Goal: Task Accomplishment & Management: Manage account settings

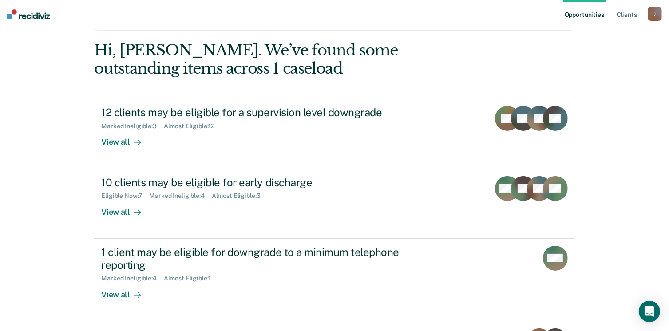
scroll to position [80, 0]
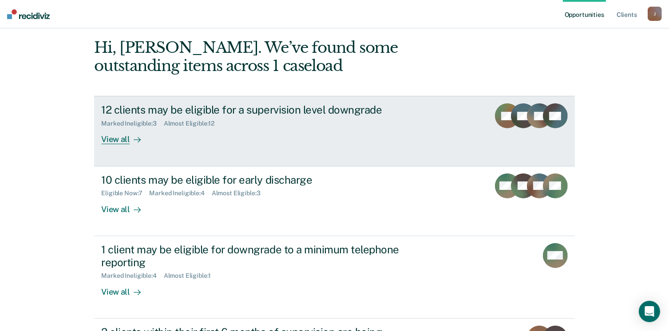
click at [115, 138] on div "View all" at bounding box center [126, 135] width 50 height 17
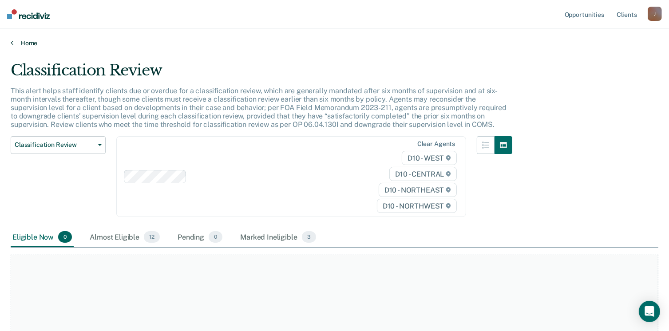
click at [30, 41] on link "Home" at bounding box center [335, 43] width 648 height 8
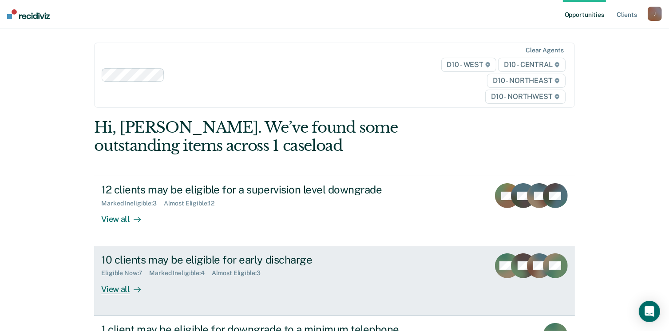
click at [117, 289] on div "View all" at bounding box center [126, 285] width 50 height 17
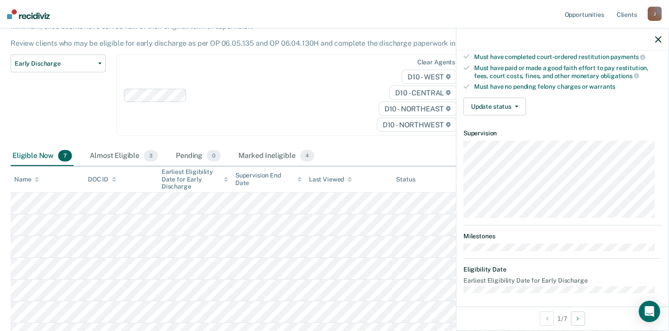
scroll to position [164, 0]
click at [510, 107] on button "Update status" at bounding box center [494, 106] width 63 height 18
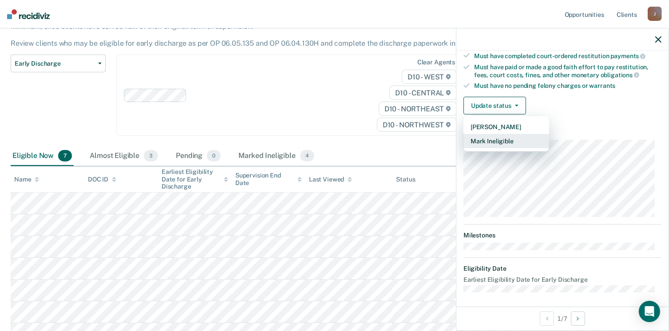
click at [504, 135] on button "Mark Ineligible" at bounding box center [506, 141] width 86 height 14
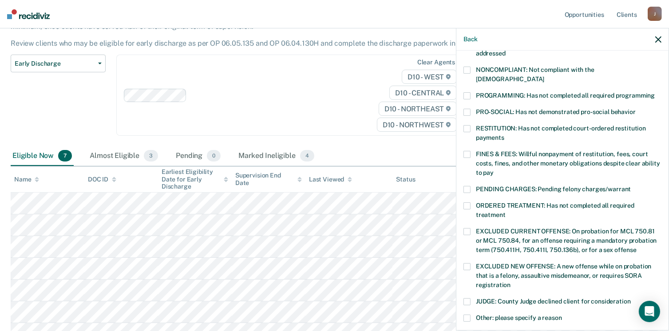
click at [471, 125] on label "RESTITUTION: Has not completed court-ordered restitution payments" at bounding box center [562, 134] width 198 height 19
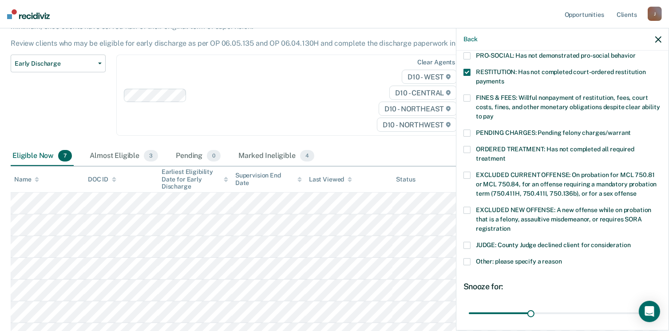
scroll to position [287, 0]
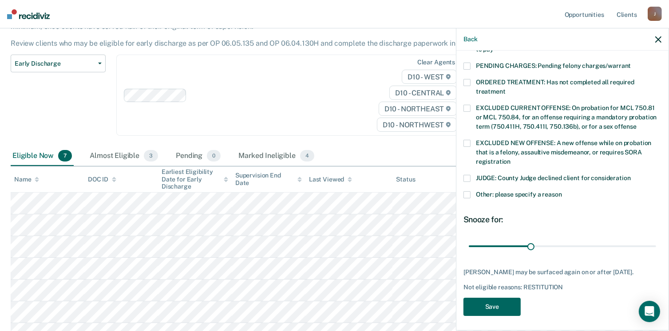
click at [486, 304] on button "Save" at bounding box center [491, 307] width 57 height 18
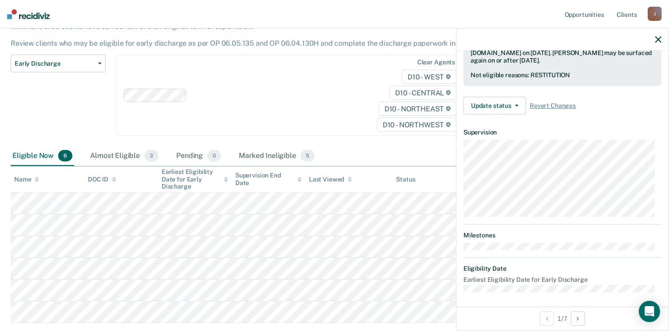
scroll to position [164, 0]
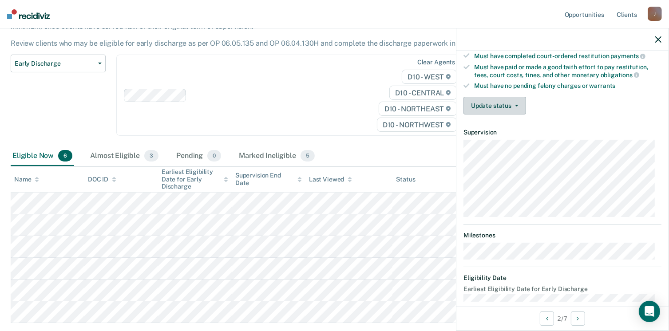
click at [487, 100] on button "Update status" at bounding box center [494, 106] width 63 height 18
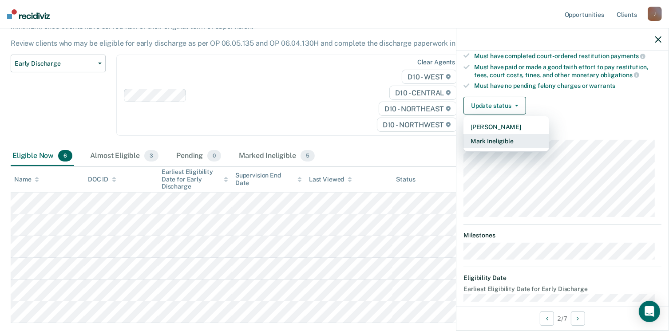
click at [492, 139] on button "Mark Ineligible" at bounding box center [506, 141] width 86 height 14
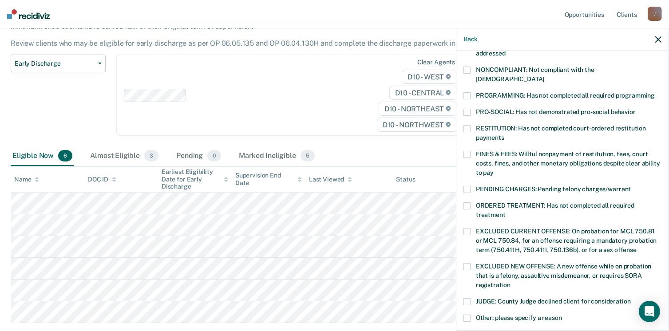
click at [467, 263] on span at bounding box center [466, 266] width 7 height 7
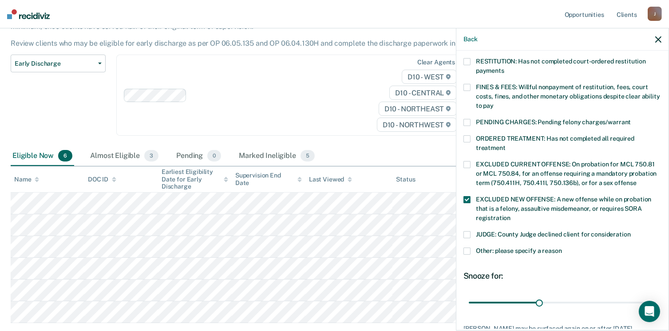
scroll to position [287, 0]
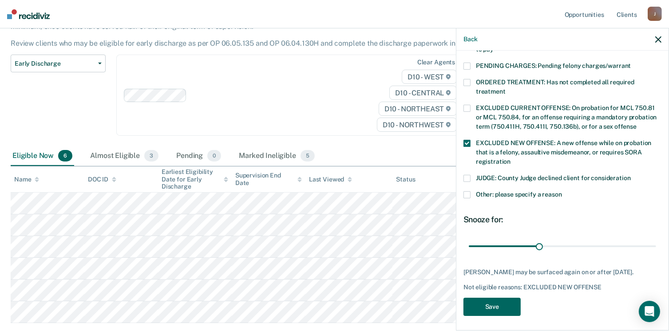
click at [485, 309] on button "Save" at bounding box center [491, 307] width 57 height 18
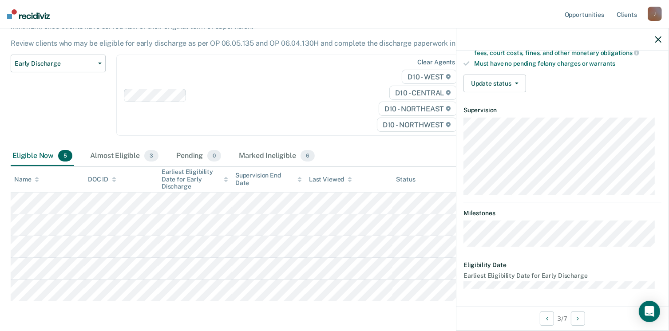
scroll to position [173, 0]
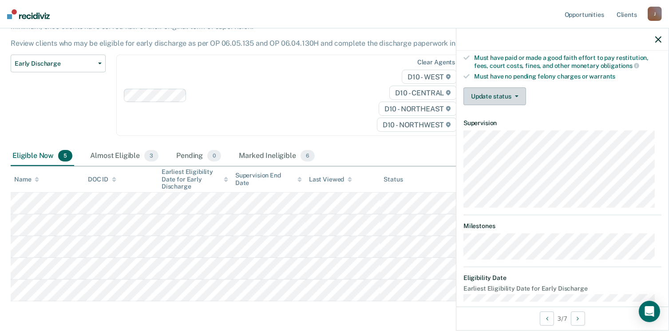
click at [499, 91] on button "Update status" at bounding box center [494, 96] width 63 height 18
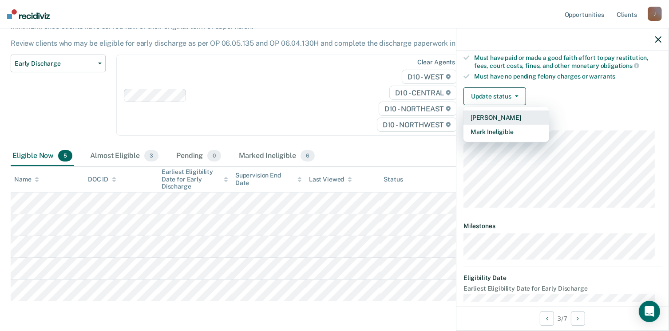
click at [489, 115] on button "[PERSON_NAME]" at bounding box center [506, 118] width 86 height 14
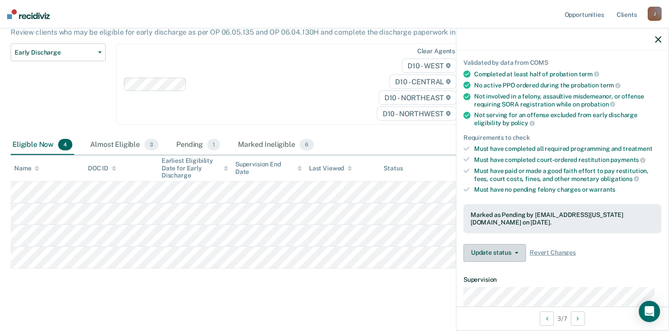
scroll to position [226, 0]
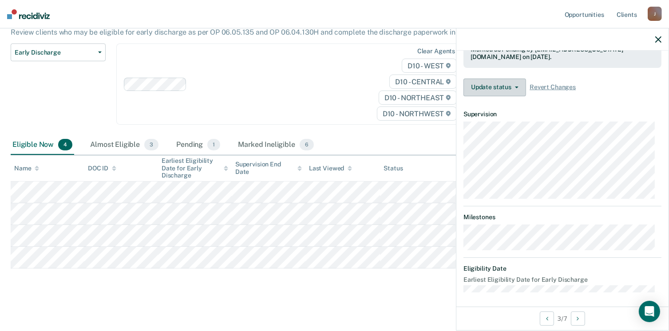
click at [511, 91] on button "Update status" at bounding box center [494, 88] width 63 height 18
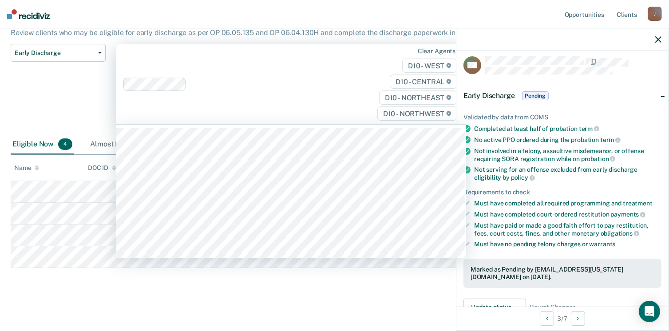
scroll to position [0, 0]
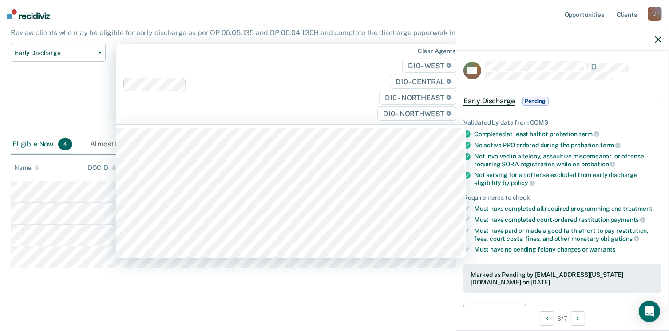
click at [362, 286] on div "Early Discharge Early Discharge is the termination of the period of probation o…" at bounding box center [335, 136] width 648 height 316
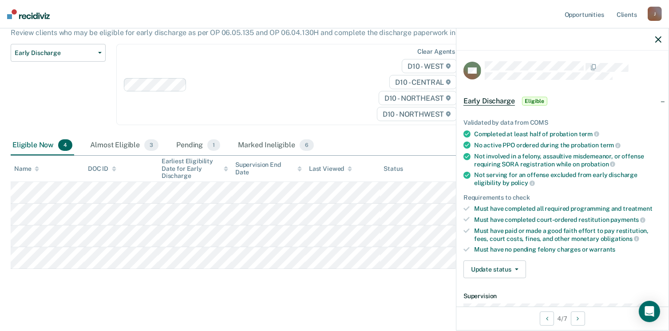
click at [530, 99] on span "Eligible" at bounding box center [534, 101] width 25 height 9
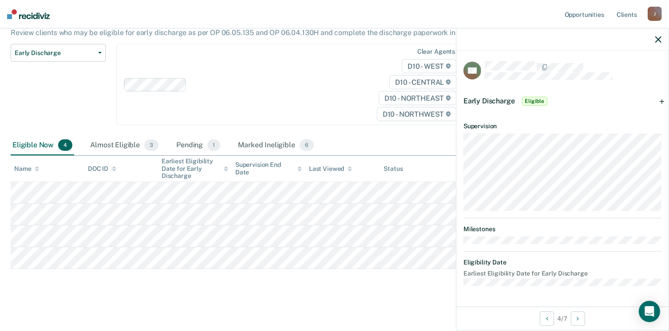
click at [534, 100] on span "Eligible" at bounding box center [534, 101] width 25 height 9
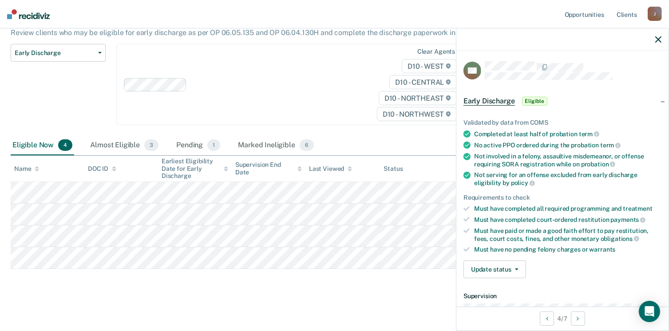
click at [510, 247] on div "Must have no pending felony charges or warrants" at bounding box center [567, 250] width 187 height 8
click at [507, 267] on button "Update status" at bounding box center [494, 270] width 63 height 18
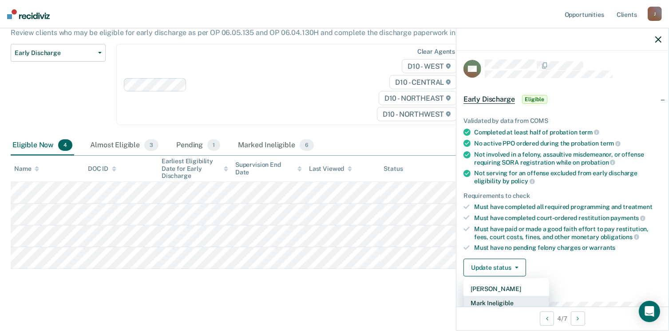
click at [496, 301] on button "Mark Ineligible" at bounding box center [506, 303] width 86 height 14
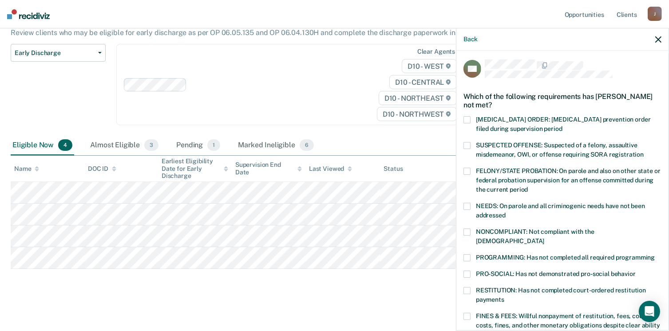
click at [469, 254] on span at bounding box center [466, 257] width 7 height 7
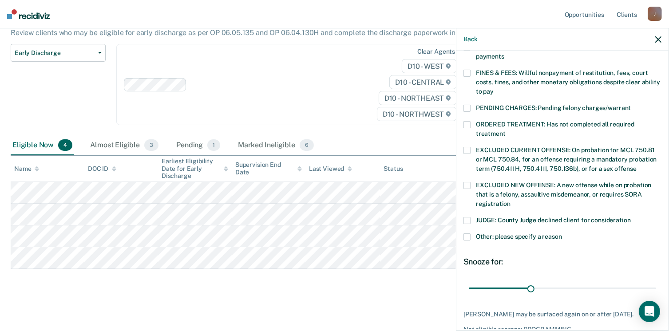
scroll to position [287, 0]
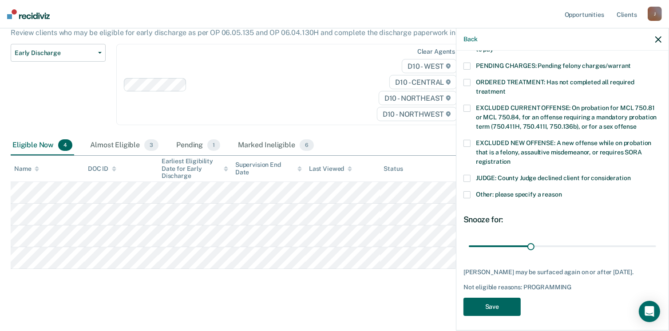
click at [503, 305] on button "Save" at bounding box center [491, 307] width 57 height 18
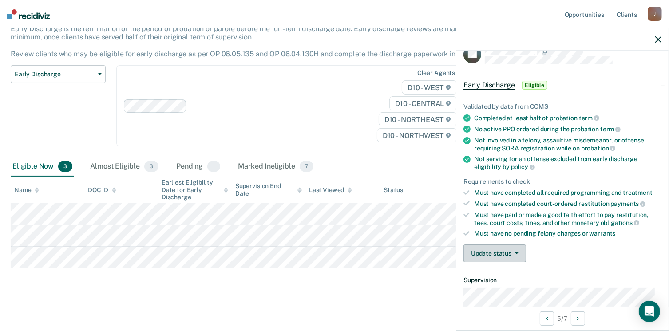
scroll to position [12, 0]
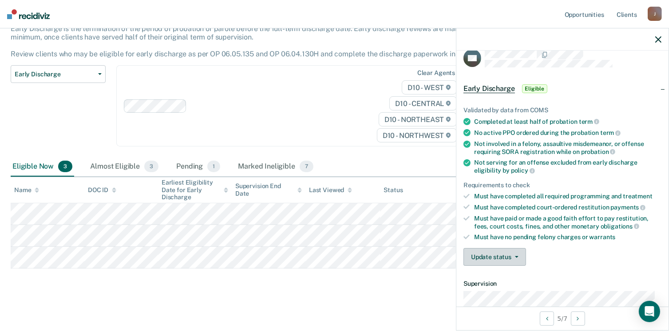
click at [500, 254] on button "Update status" at bounding box center [494, 257] width 63 height 18
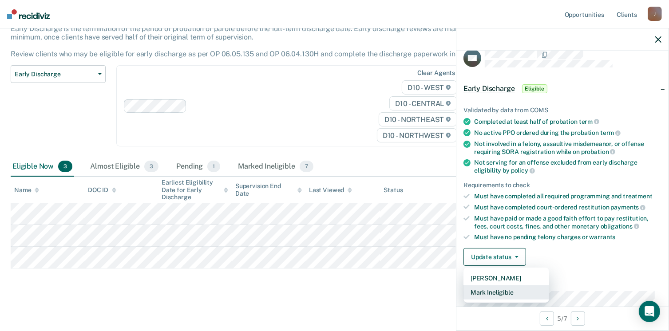
click at [489, 291] on button "Mark Ineligible" at bounding box center [506, 292] width 86 height 14
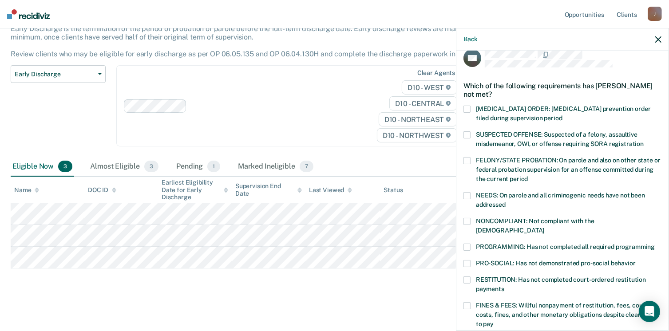
click at [469, 244] on span at bounding box center [466, 247] width 7 height 7
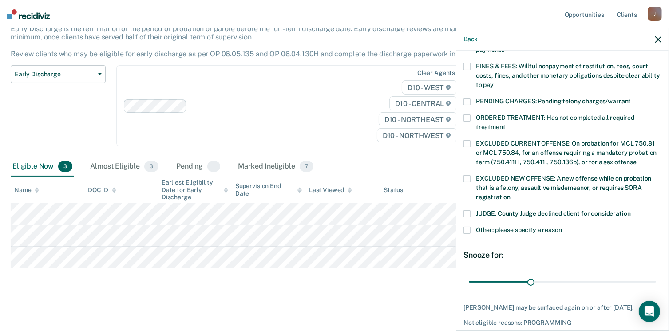
scroll to position [287, 0]
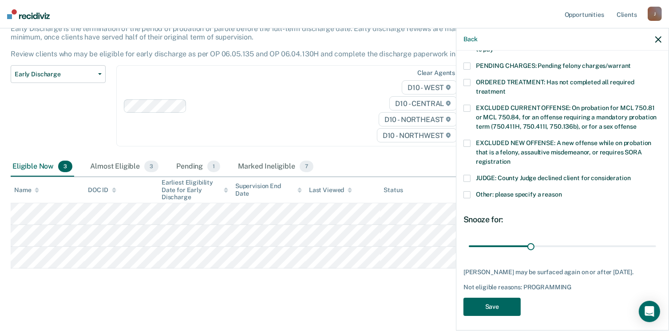
click at [492, 306] on button "Save" at bounding box center [491, 307] width 57 height 18
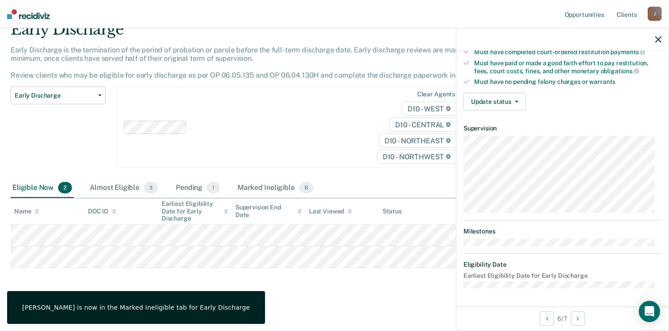
scroll to position [164, 0]
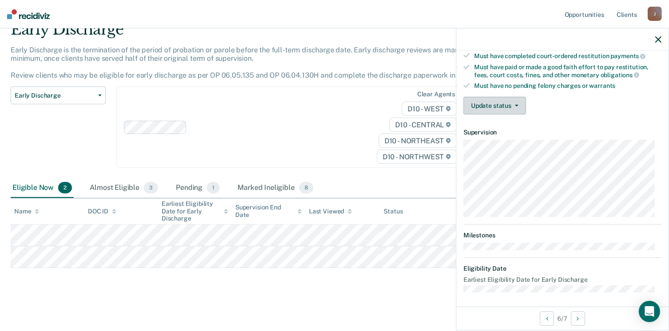
click at [506, 108] on button "Update status" at bounding box center [494, 106] width 63 height 18
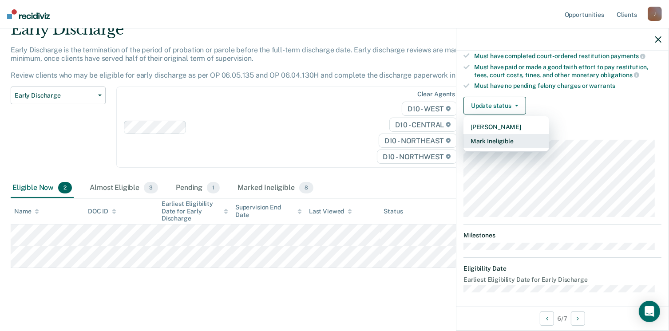
click at [501, 137] on button "Mark Ineligible" at bounding box center [506, 141] width 86 height 14
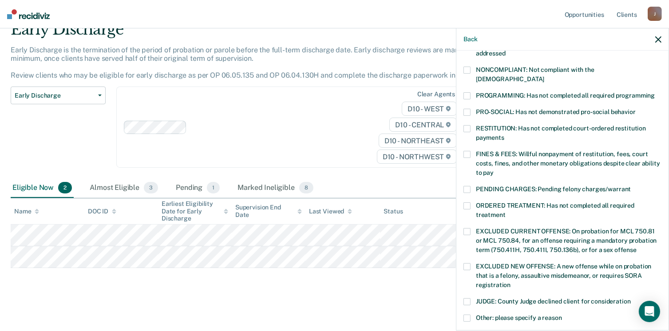
click at [465, 92] on span at bounding box center [466, 95] width 7 height 7
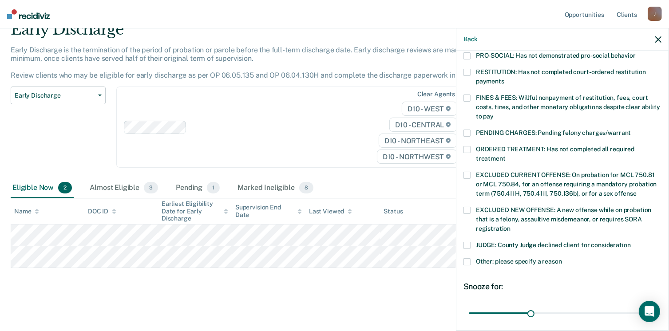
scroll to position [287, 0]
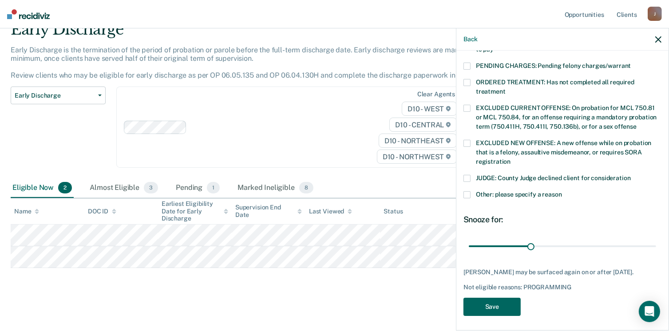
click at [511, 301] on button "Save" at bounding box center [491, 307] width 57 height 18
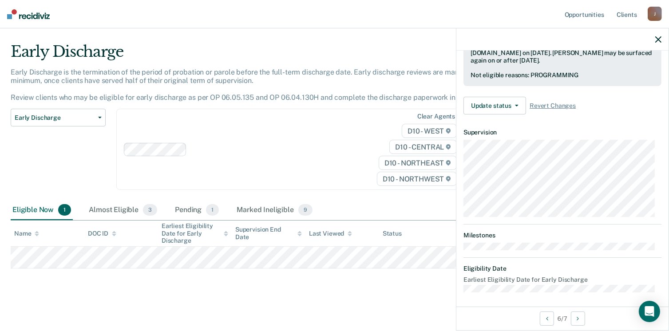
scroll to position [164, 0]
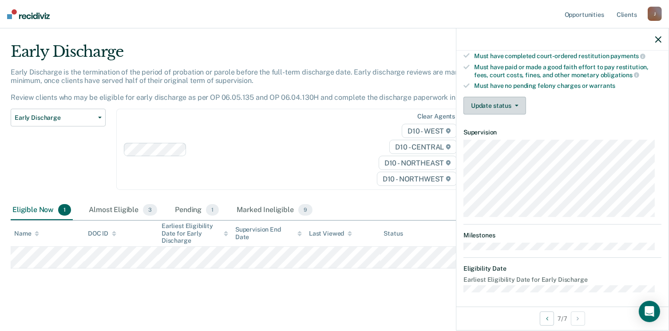
click at [484, 105] on button "Update status" at bounding box center [494, 106] width 63 height 18
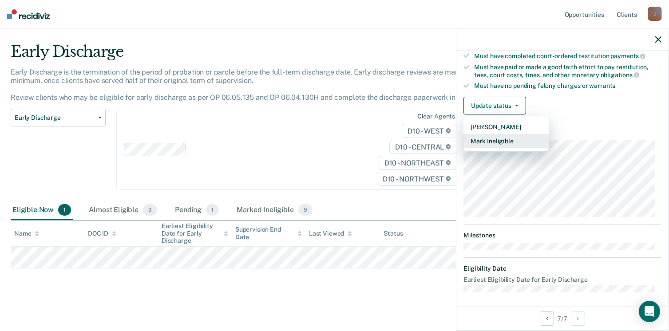
click at [483, 141] on button "Mark Ineligible" at bounding box center [506, 141] width 86 height 14
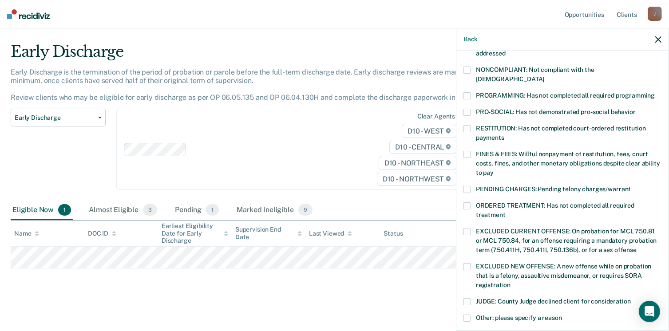
click at [470, 92] on span at bounding box center [466, 95] width 7 height 7
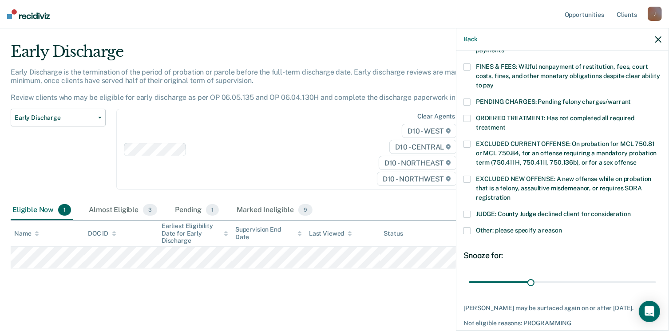
scroll to position [287, 0]
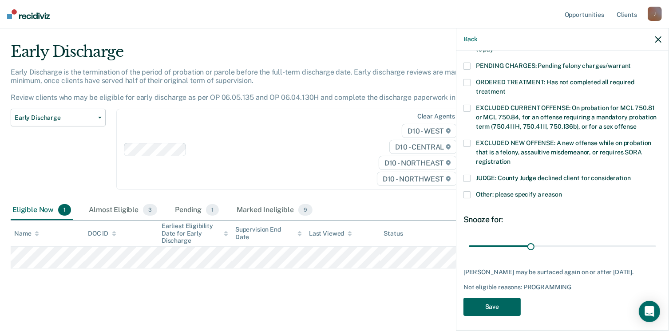
click at [485, 301] on button "Save" at bounding box center [491, 307] width 57 height 18
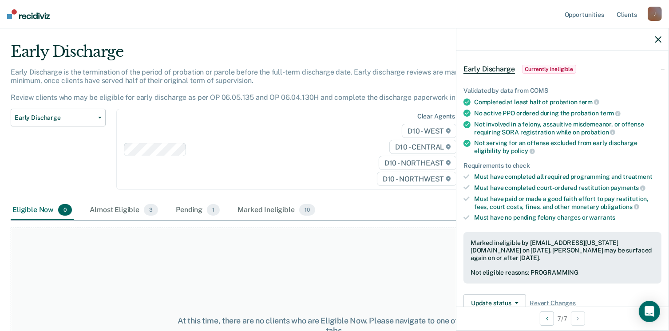
scroll to position [0, 0]
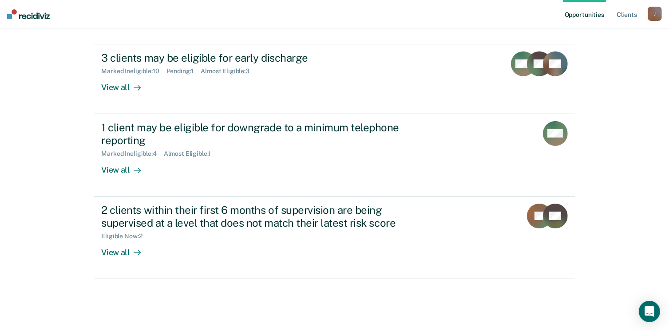
scroll to position [203, 0]
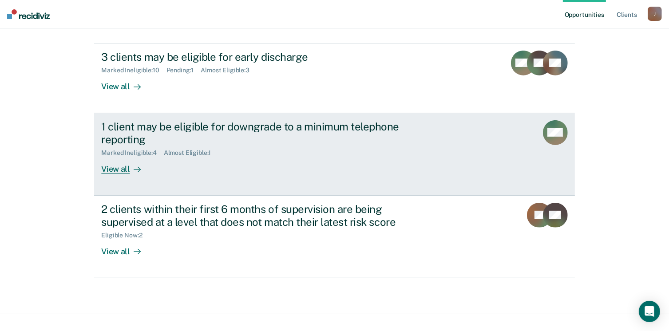
click at [114, 169] on div "View all" at bounding box center [126, 165] width 50 height 17
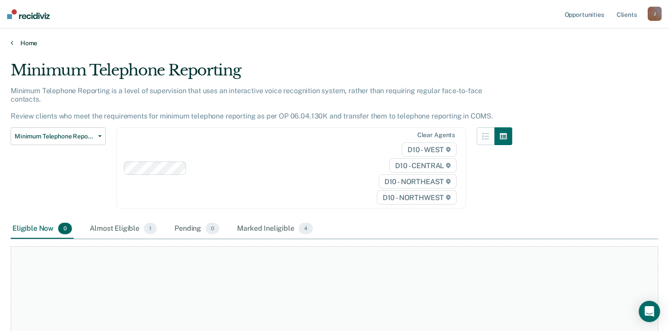
click at [28, 43] on link "Home" at bounding box center [335, 43] width 648 height 8
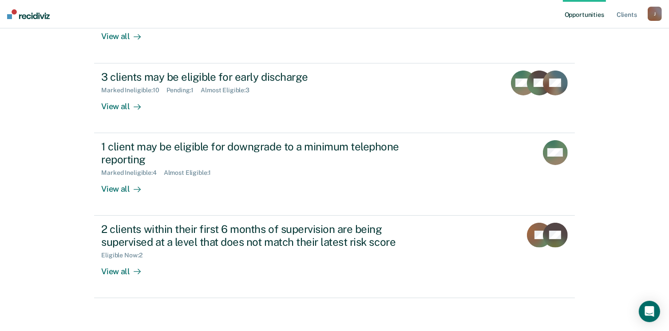
scroll to position [203, 0]
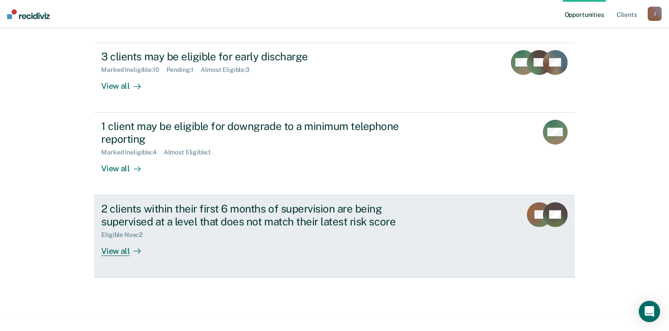
click at [116, 254] on div "View all" at bounding box center [126, 247] width 50 height 17
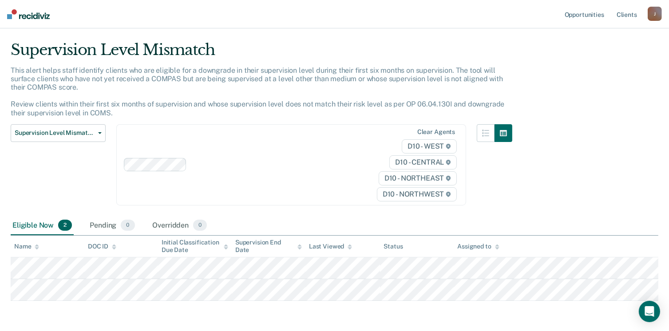
scroll to position [53, 0]
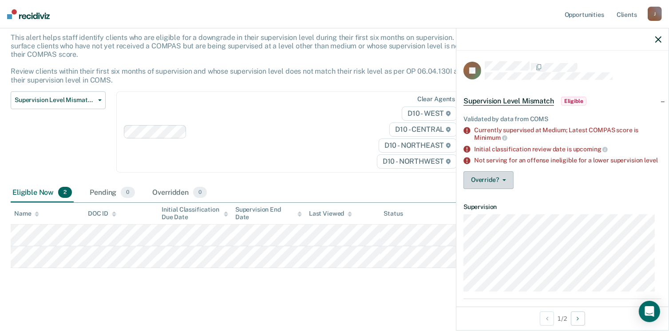
click at [491, 187] on button "Override?" at bounding box center [488, 180] width 50 height 18
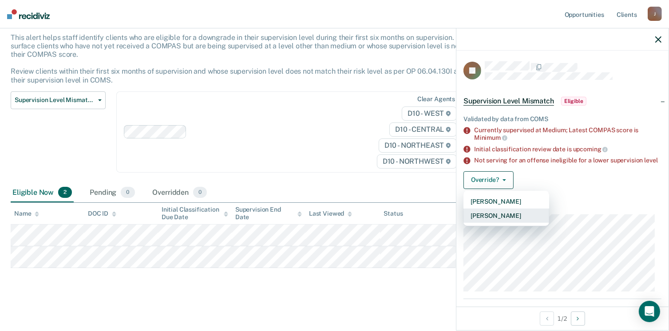
click at [487, 222] on button "[PERSON_NAME]" at bounding box center [506, 216] width 86 height 14
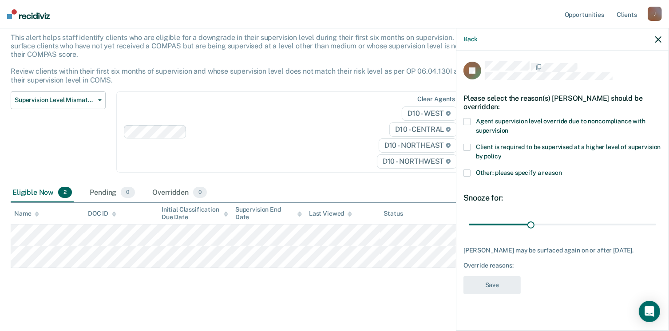
click at [465, 174] on span at bounding box center [466, 173] width 7 height 7
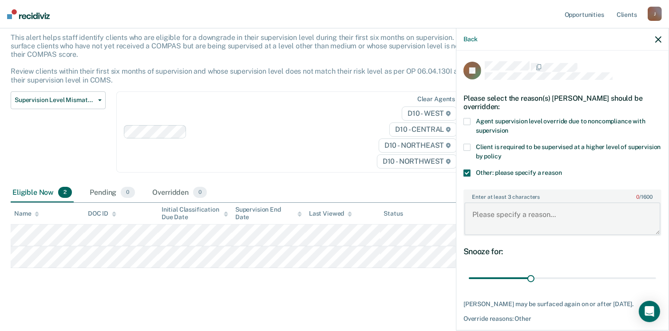
click at [488, 215] on textarea "Enter at least 3 characters 0 / 1600" at bounding box center [562, 218] width 196 height 33
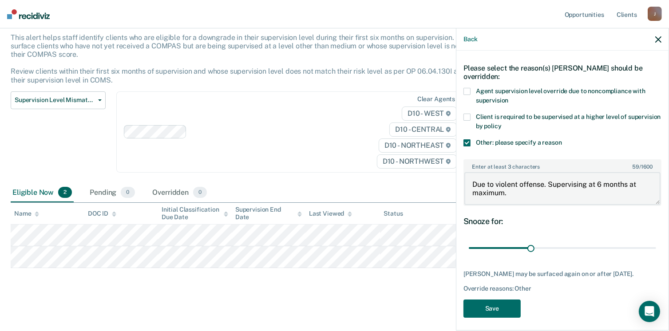
type textarea "Due to violent offense. Supervising at 6 months at maximum."
click at [499, 318] on button "Save" at bounding box center [491, 309] width 57 height 18
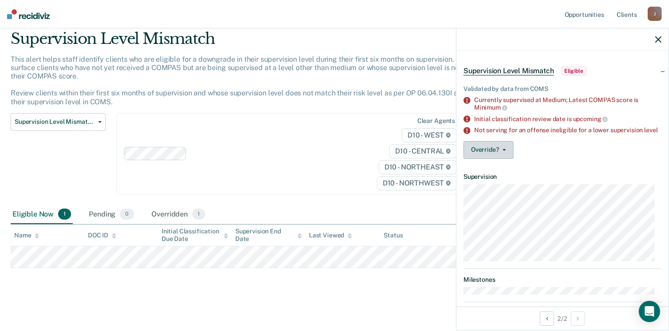
click at [499, 151] on span "button" at bounding box center [502, 150] width 7 height 2
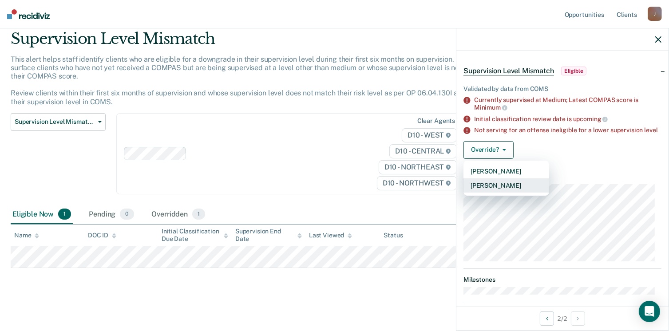
click at [491, 193] on button "[PERSON_NAME]" at bounding box center [506, 185] width 86 height 14
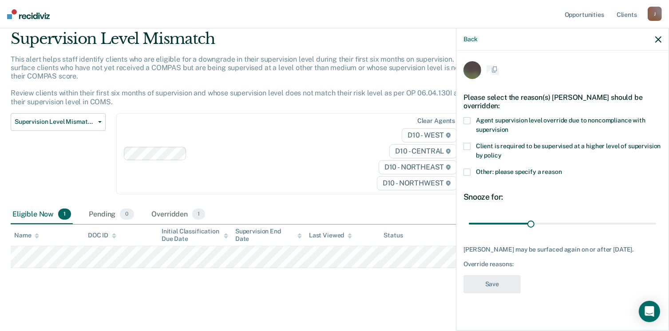
scroll to position [0, 0]
click at [467, 173] on span at bounding box center [466, 173] width 7 height 7
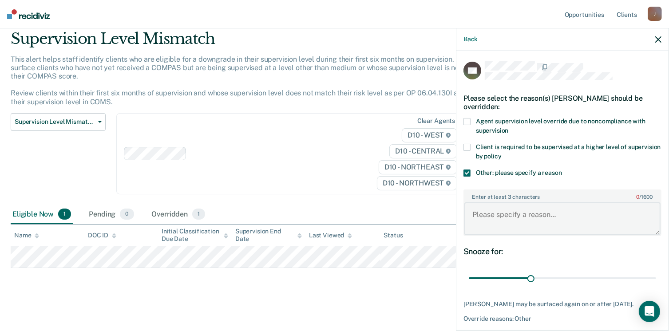
click at [484, 216] on textarea "Enter at least 3 characters 0 / 1600" at bounding box center [562, 218] width 196 height 33
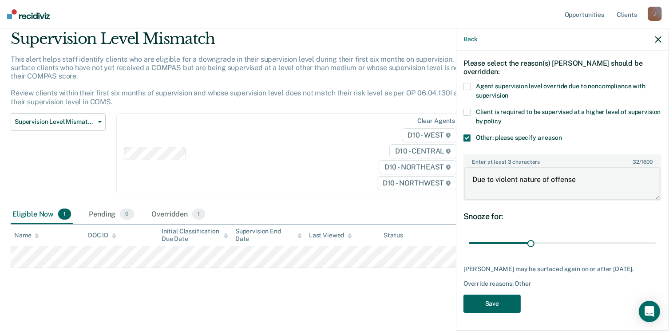
type textarea "Due to violent nature of offense"
click at [503, 300] on button "Save" at bounding box center [491, 304] width 57 height 18
